Goal: Contribute content: Contribute content

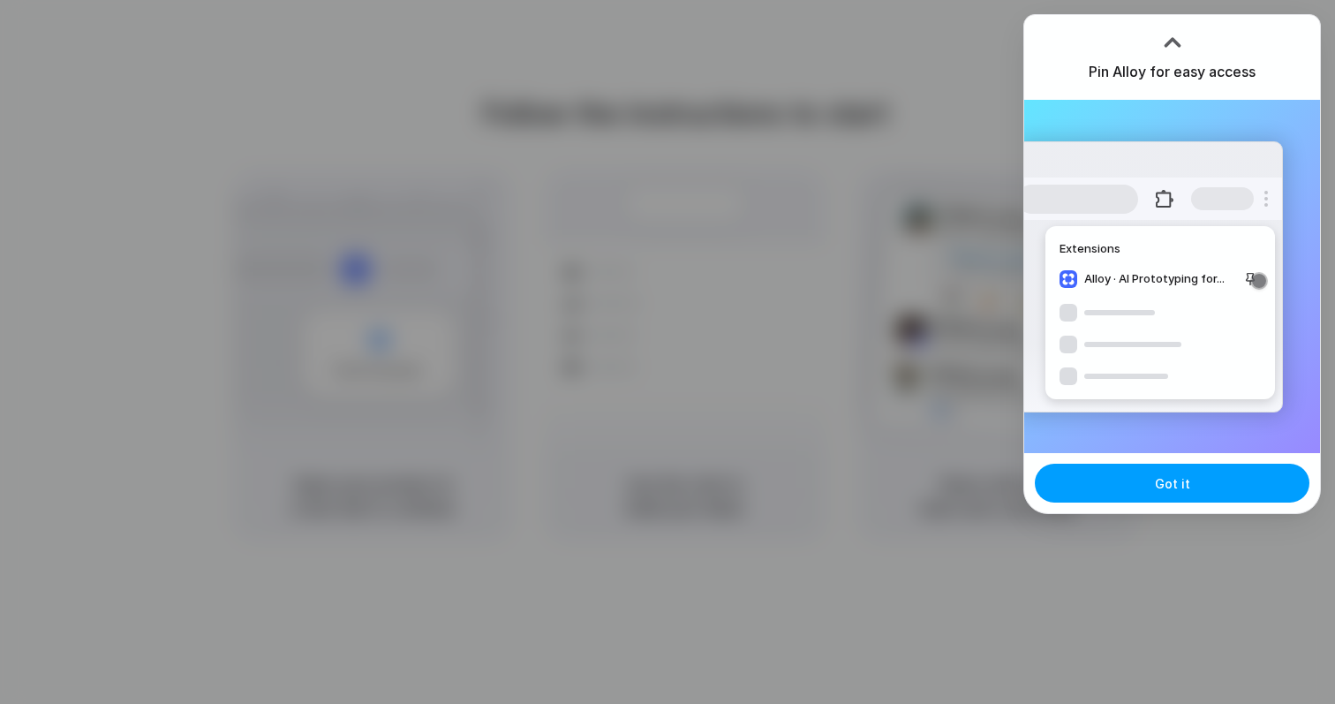
click at [1170, 474] on span "Got it" at bounding box center [1172, 483] width 35 height 19
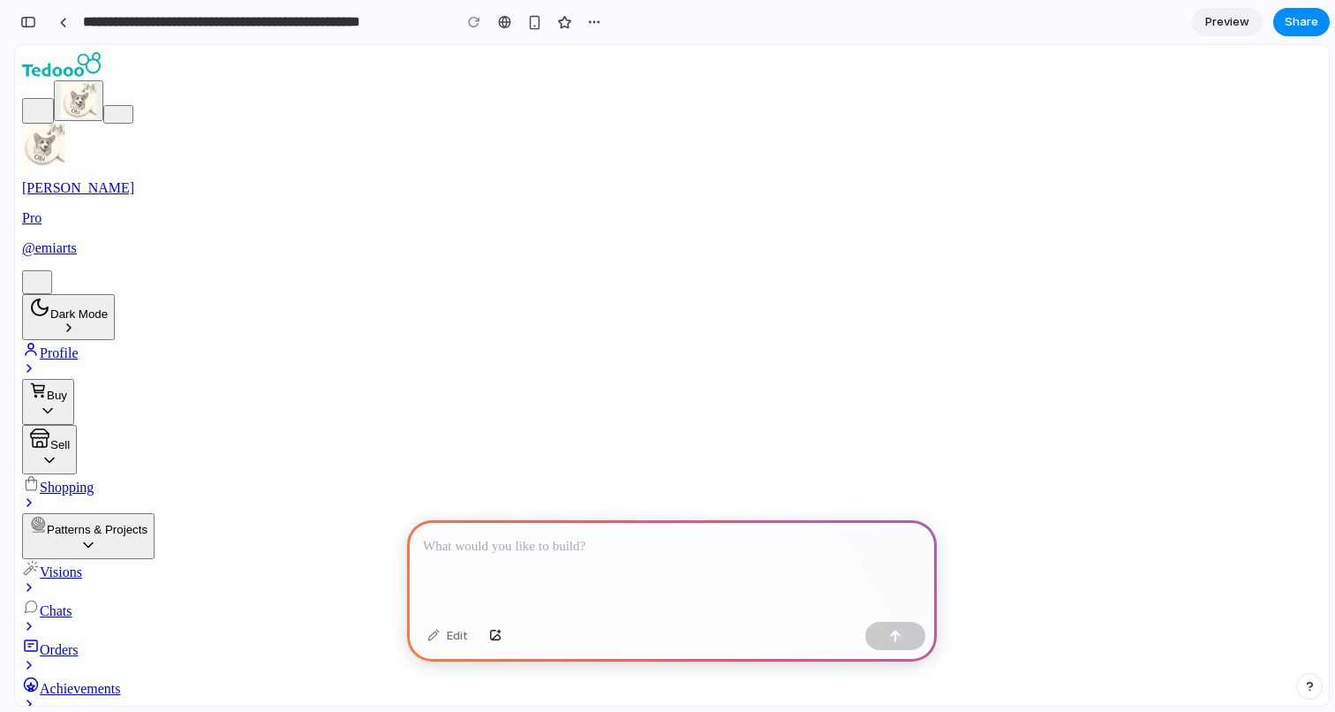
drag, startPoint x: 834, startPoint y: 268, endPoint x: 1141, endPoint y: 247, distance: 307.9
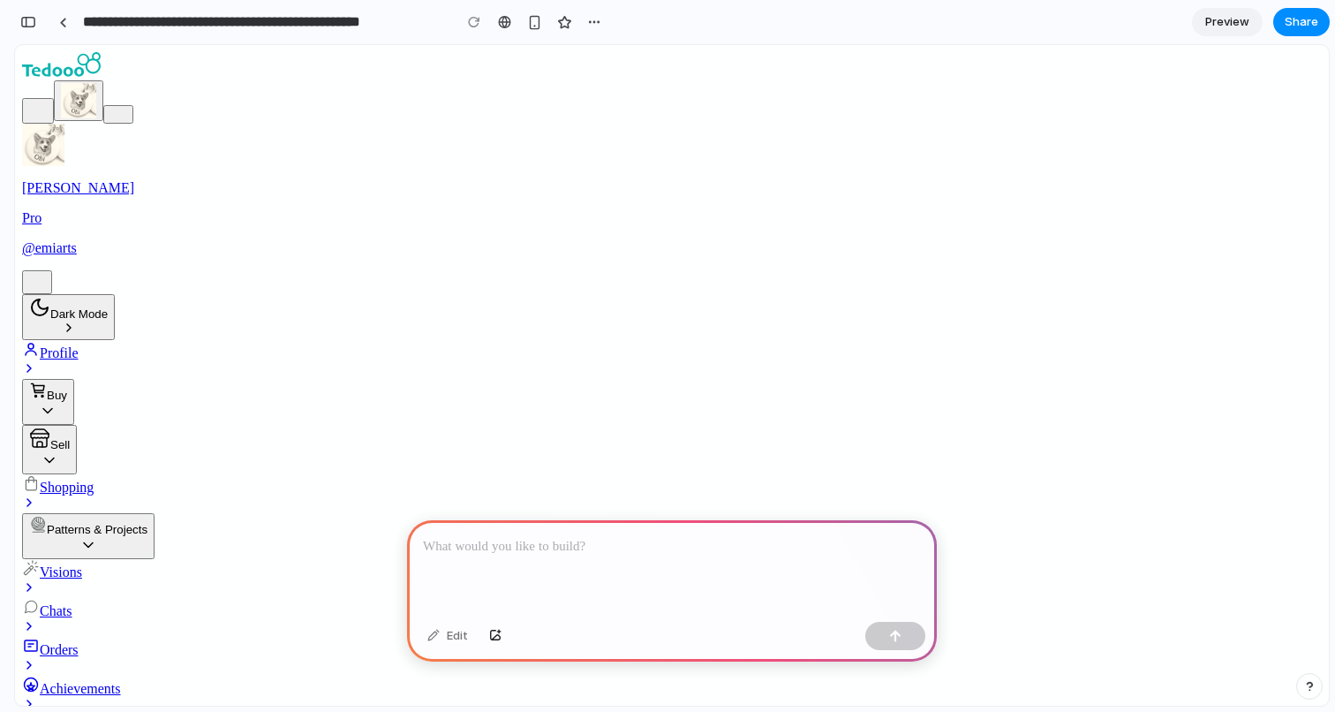
click at [604, 576] on div at bounding box center [672, 567] width 530 height 94
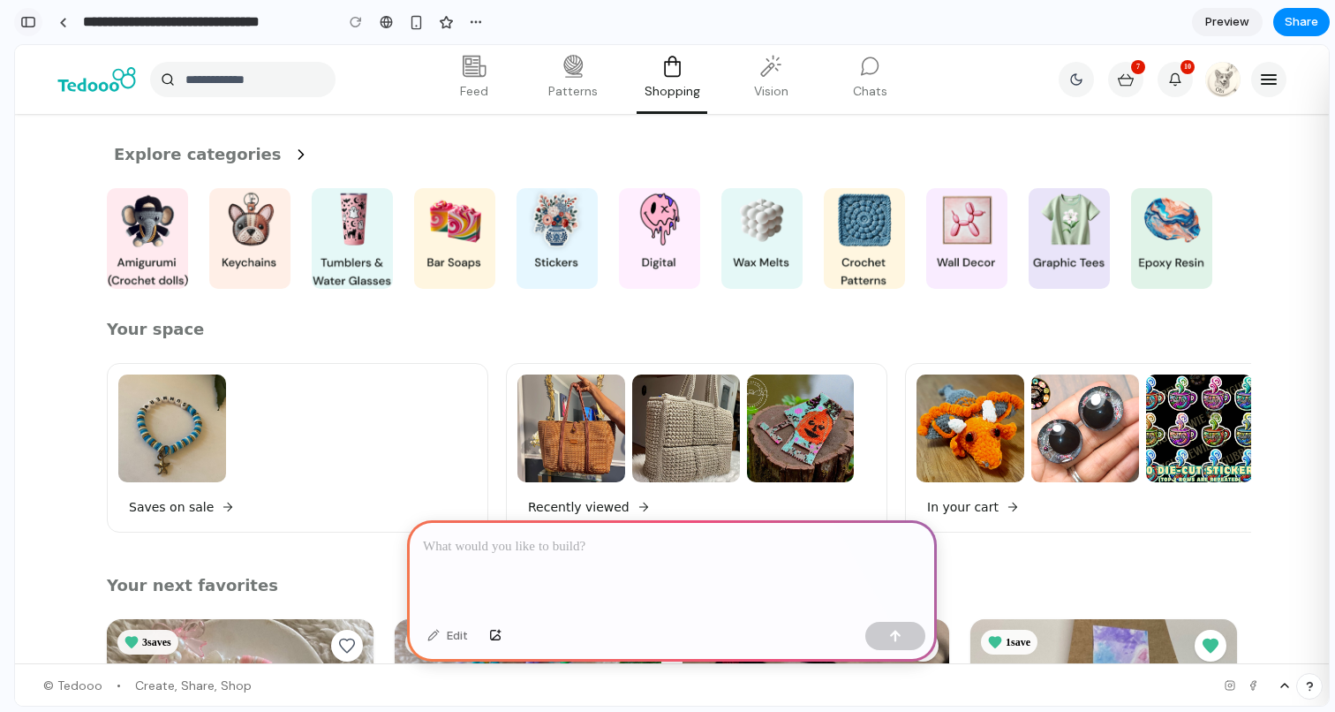
click at [40, 22] on button "button" at bounding box center [28, 22] width 28 height 28
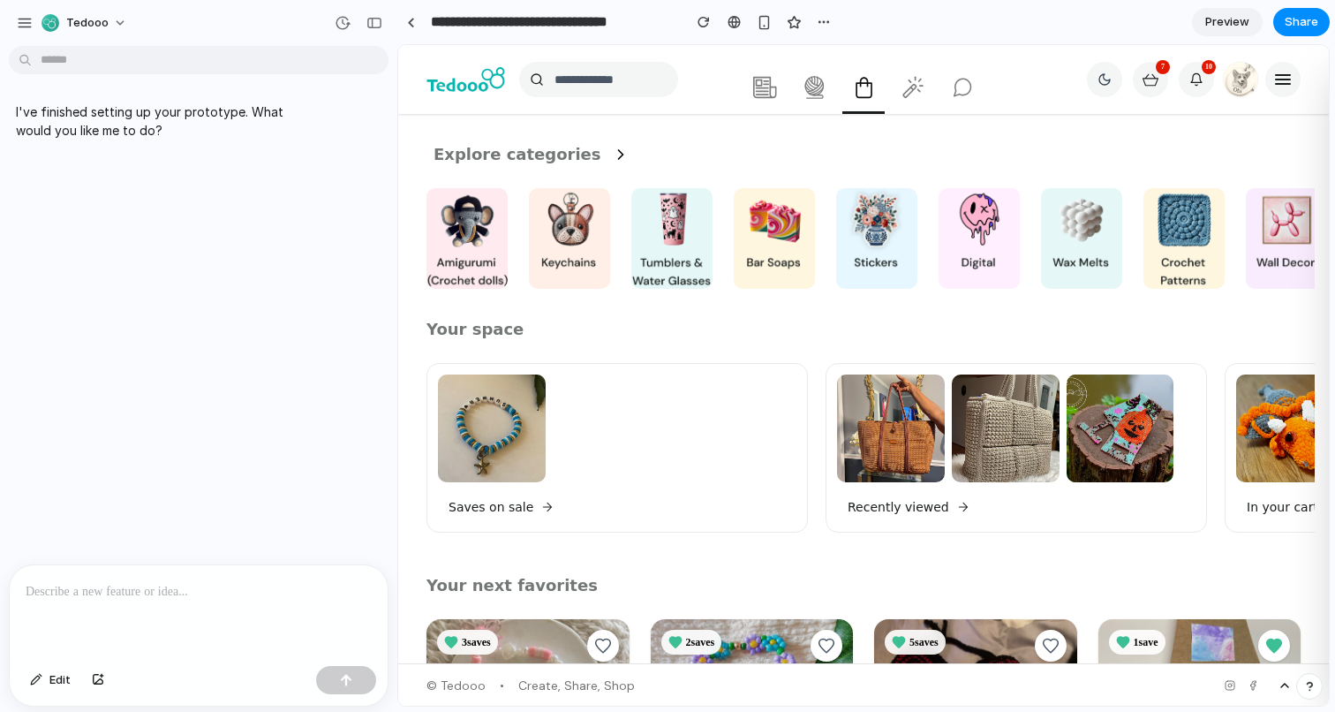
click at [287, 599] on div at bounding box center [199, 612] width 378 height 94
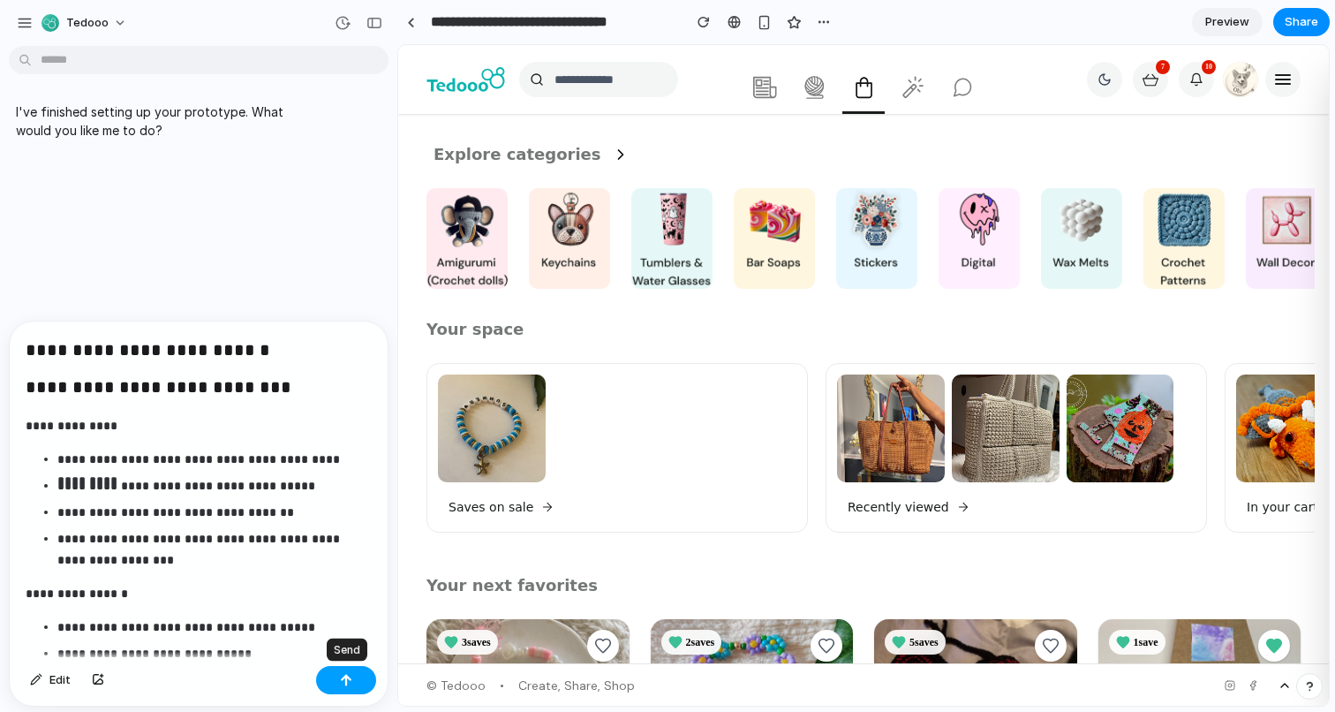
click at [354, 679] on button "button" at bounding box center [346, 680] width 60 height 28
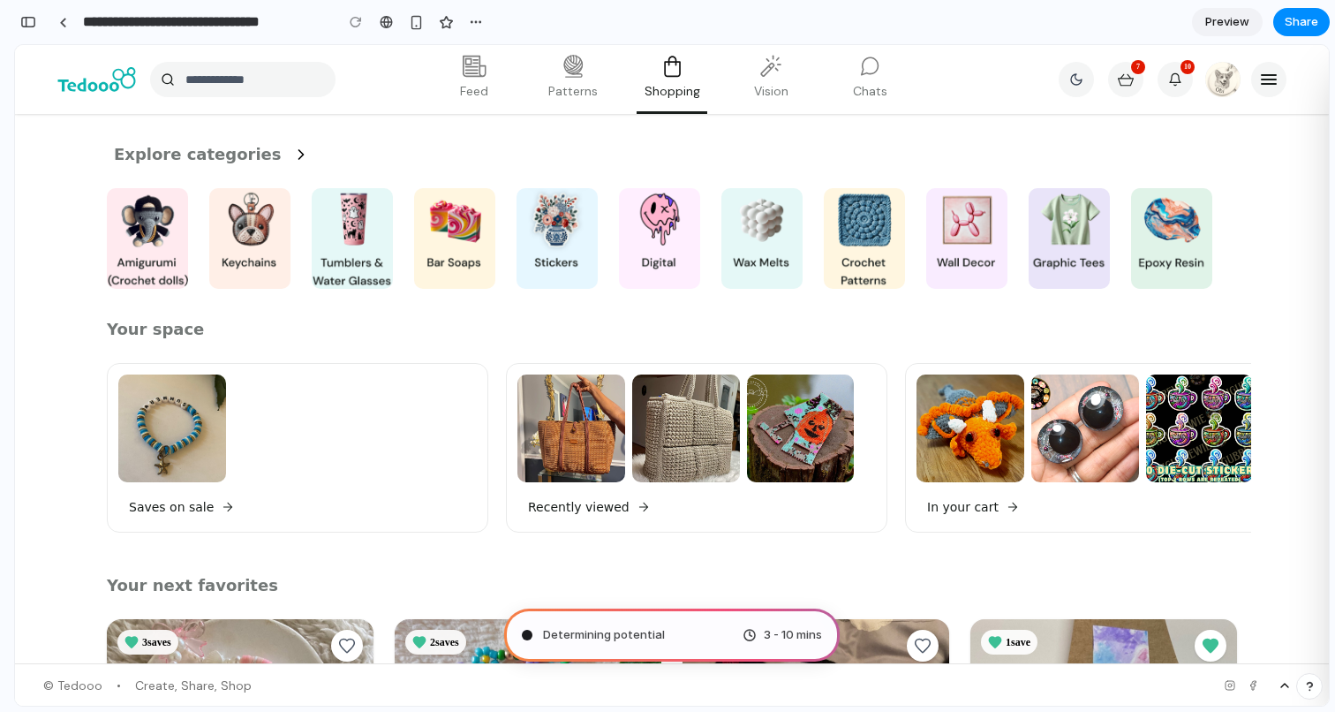
scroll to position [2502, 0]
click at [475, 23] on div "button" at bounding box center [476, 22] width 14 height 14
type input "**********"
